Goal: Browse casually

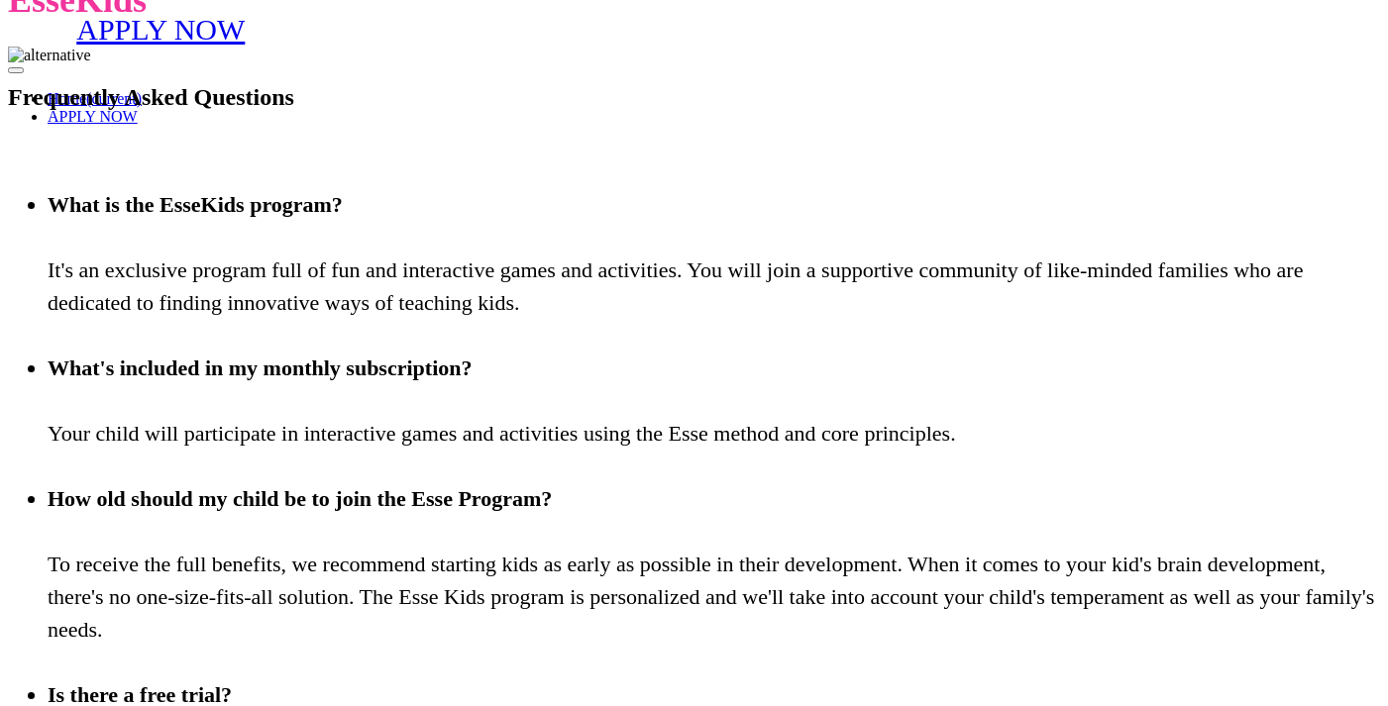
scroll to position [0, 7]
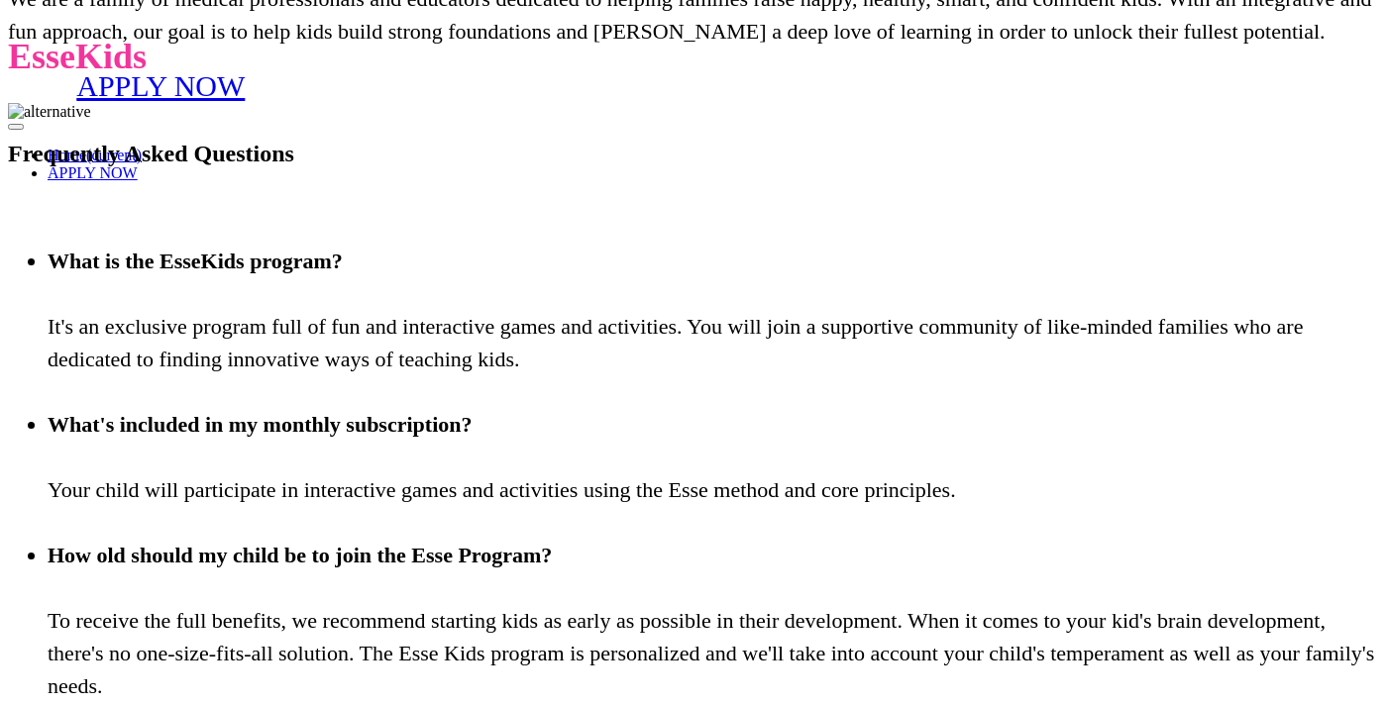
click at [133, 46] on p "EsseKids" at bounding box center [694, 57] width 1372 height 42
click at [159, 48] on p "EsseKids" at bounding box center [694, 57] width 1372 height 42
click at [142, 147] on link "Home (current)" at bounding box center [95, 155] width 94 height 17
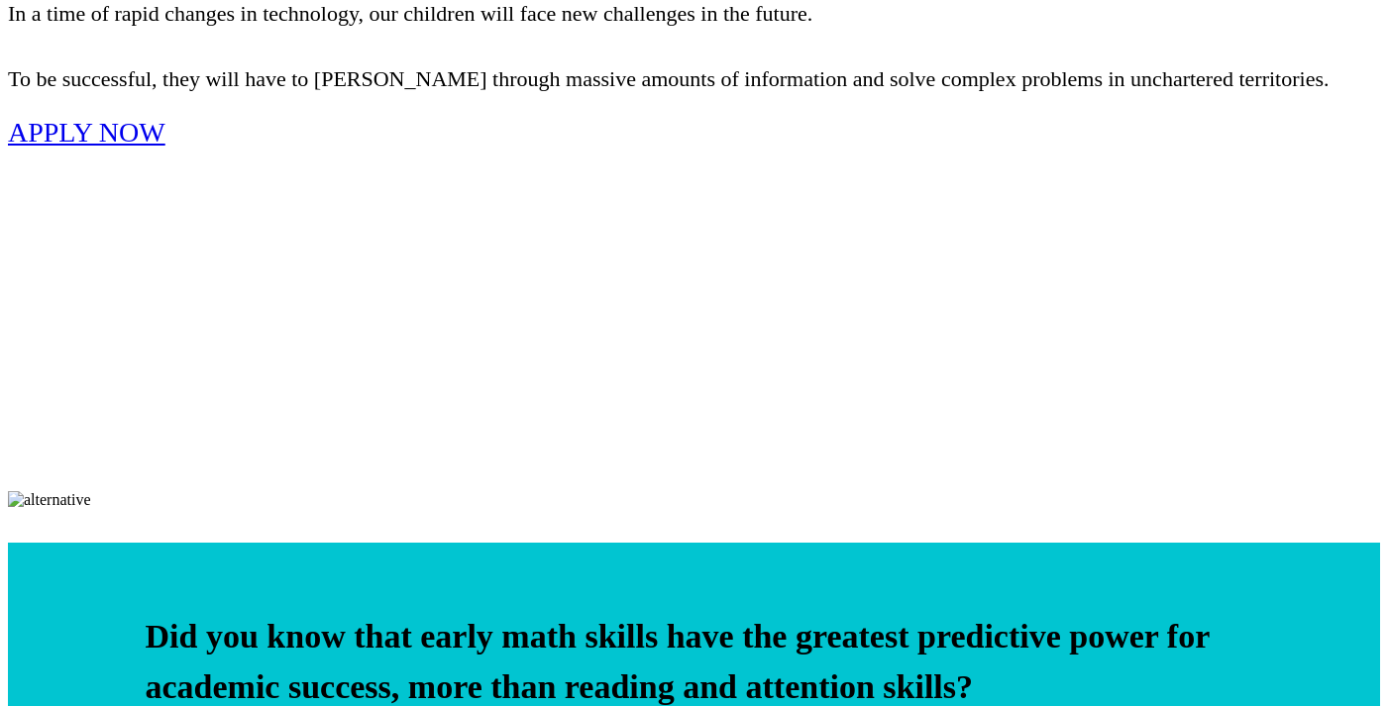
scroll to position [683, 0]
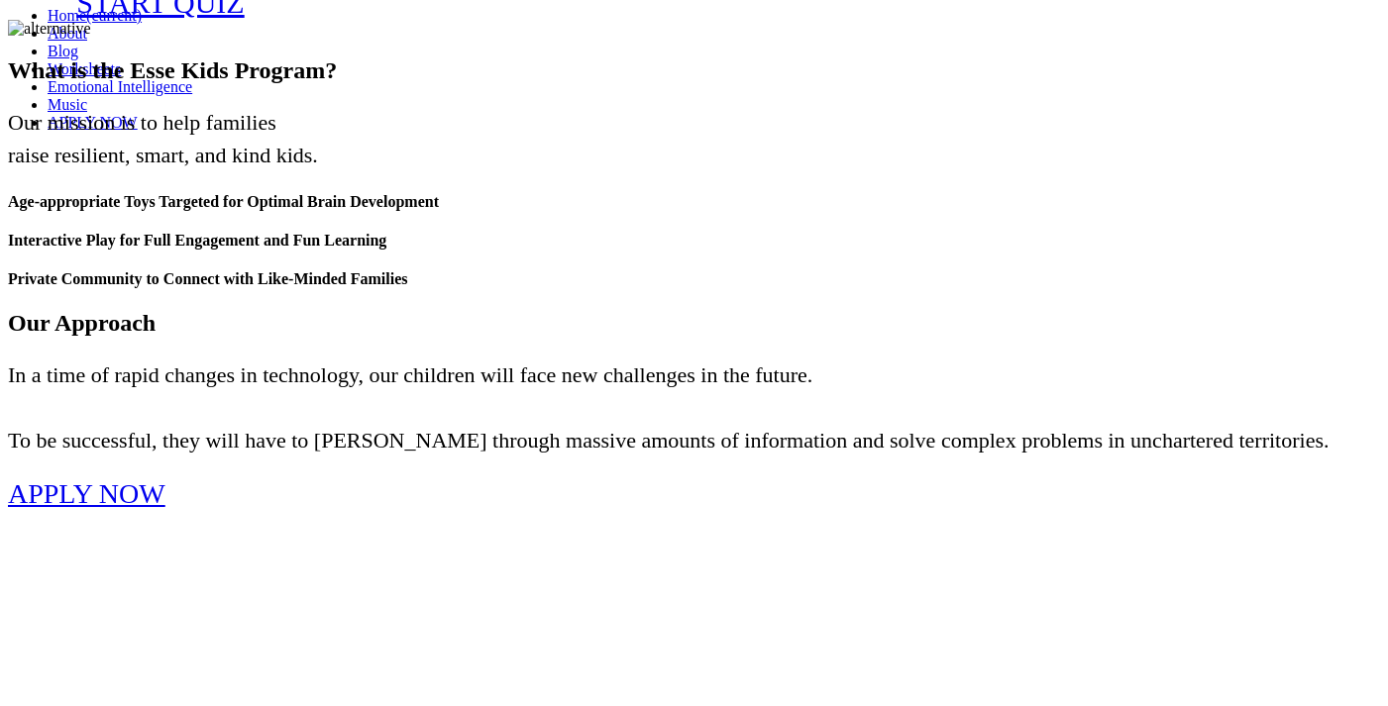
scroll to position [0, 0]
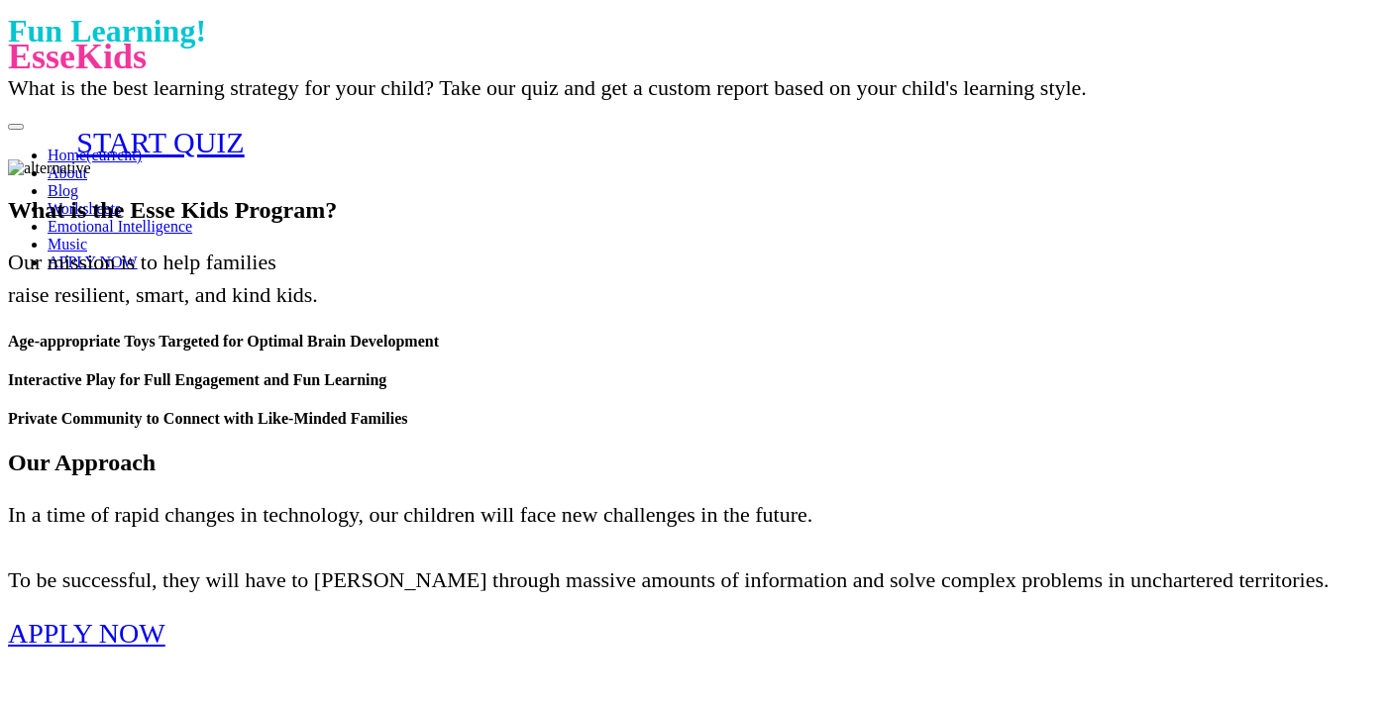
click at [192, 218] on link "Emotional Intelligence" at bounding box center [120, 226] width 145 height 17
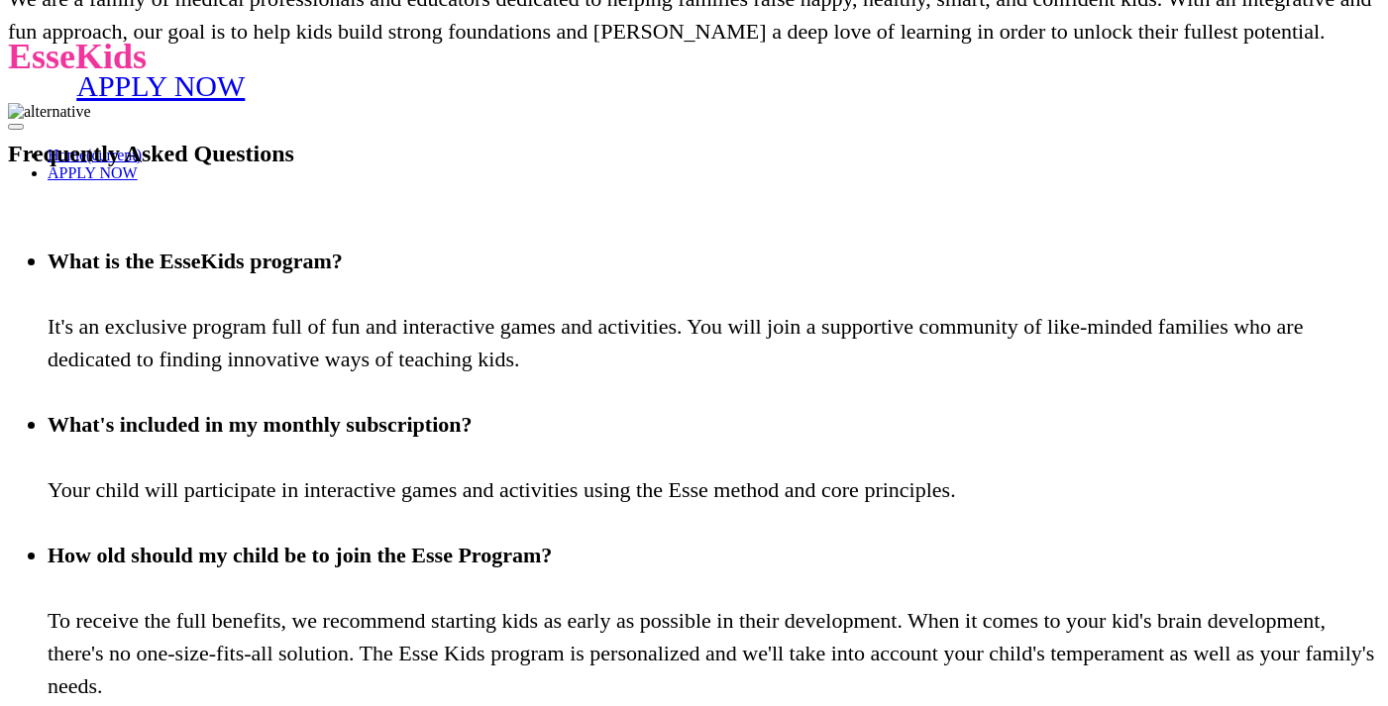
click at [142, 147] on link "Home (current)" at bounding box center [95, 155] width 94 height 17
